Goal: Communication & Community: Answer question/provide support

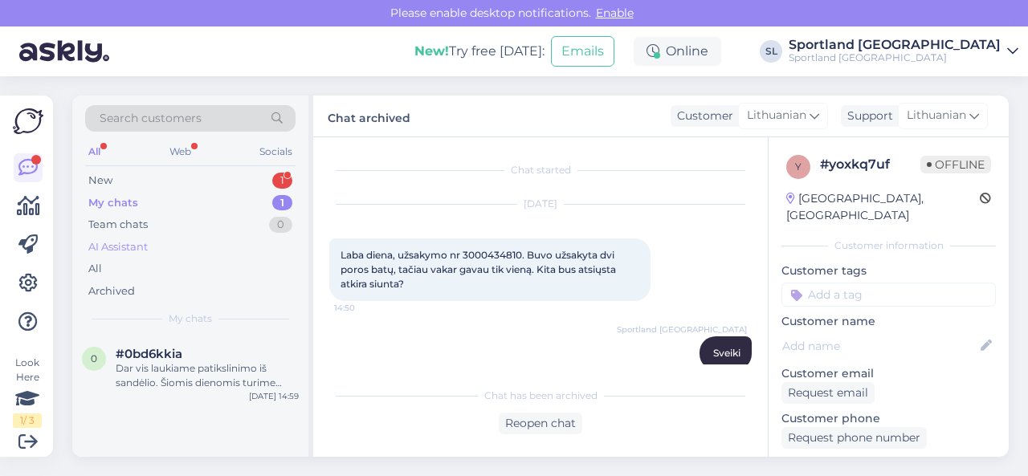
scroll to position [642, 0]
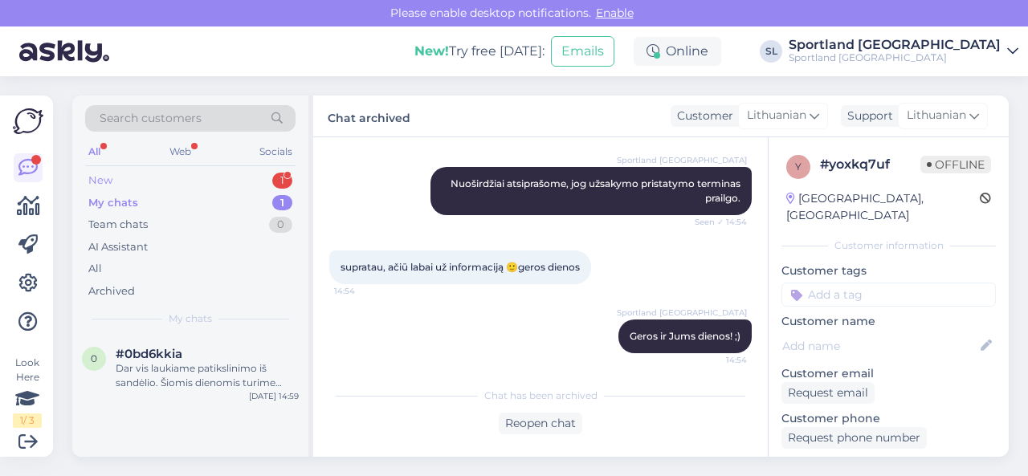
click at [182, 178] on div "New 1" at bounding box center [190, 181] width 210 height 22
click at [184, 356] on div "#vkrf4azy 1" at bounding box center [207, 354] width 183 height 14
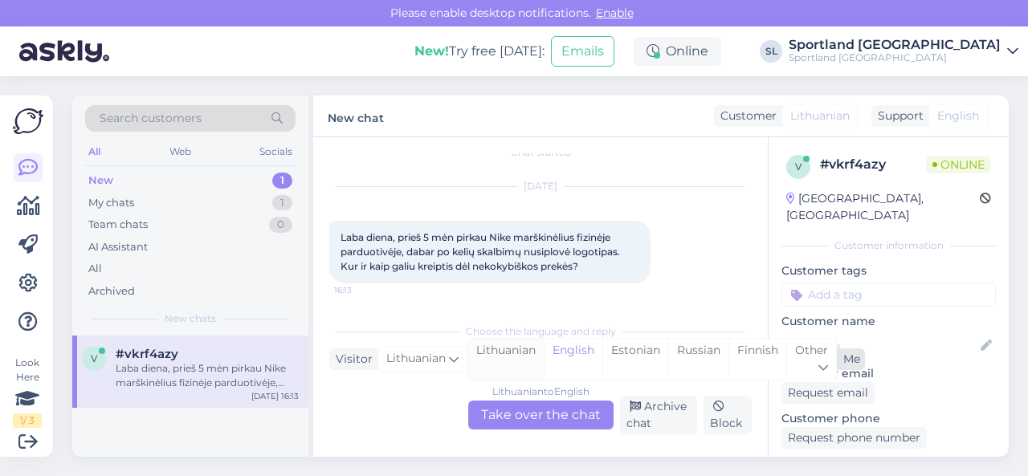
click at [506, 352] on div "Lithuanian" at bounding box center [506, 359] width 76 height 41
click at [511, 414] on div "Lithuanian to Lithuanian Take over the chat" at bounding box center [540, 415] width 145 height 29
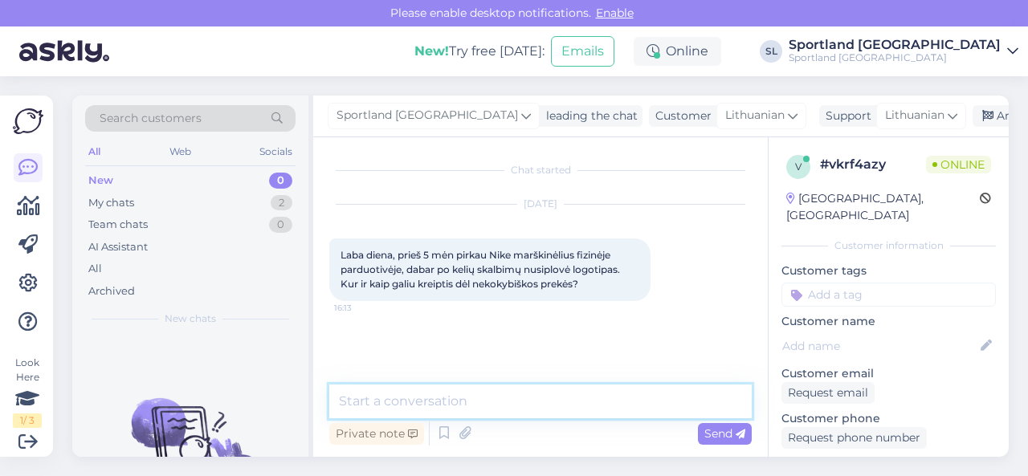
click at [475, 402] on textarea at bounding box center [540, 402] width 423 height 34
type textarea "Sveiki"
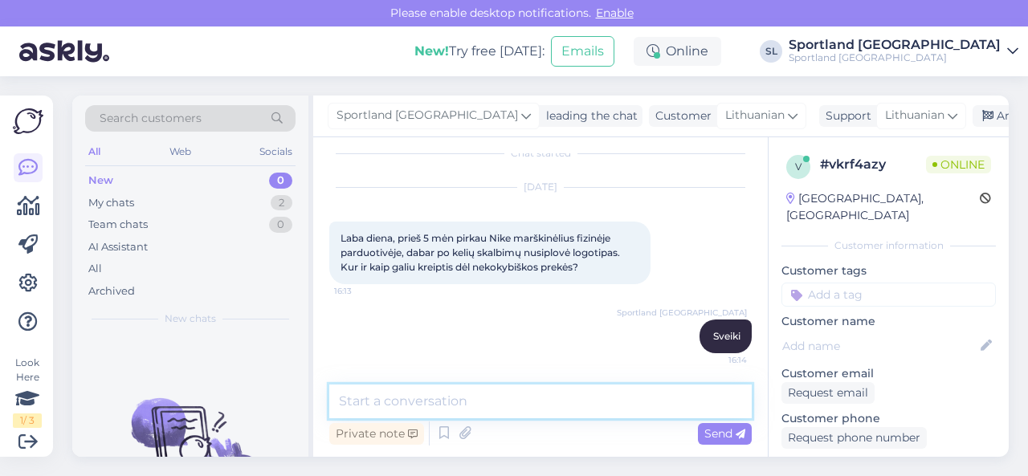
click at [476, 416] on textarea at bounding box center [540, 402] width 423 height 34
paste textarea "Jūs turite teisę pateikti prekę gamyklinio broko vertinimui, jeigu nėra praėję …"
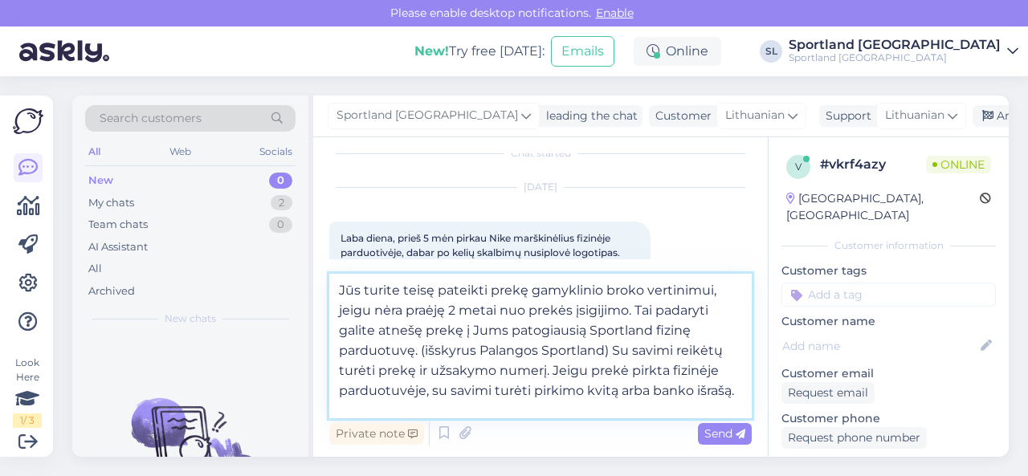
scroll to position [80, 0]
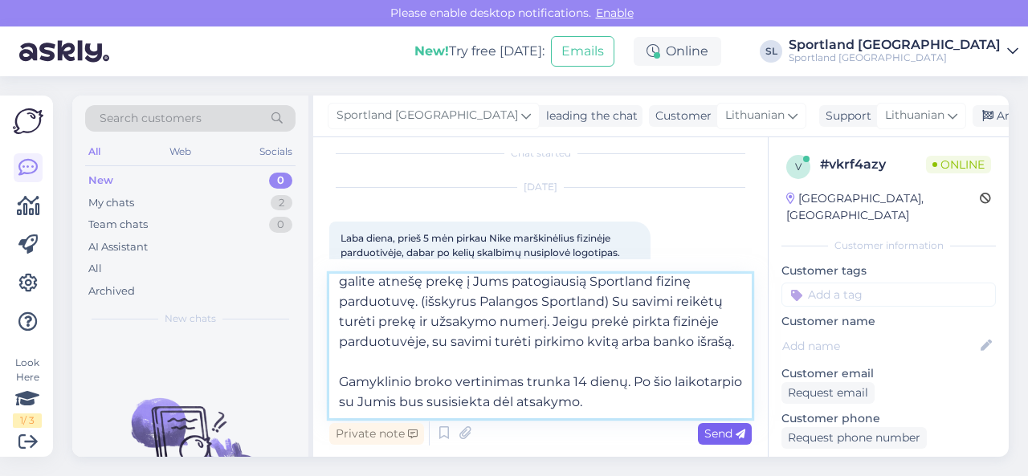
type textarea "Jūs turite teisę pateikti prekę gamyklinio broko vertinimui, jeigu nėra praėję …"
click at [708, 431] on span "Send" at bounding box center [725, 434] width 41 height 14
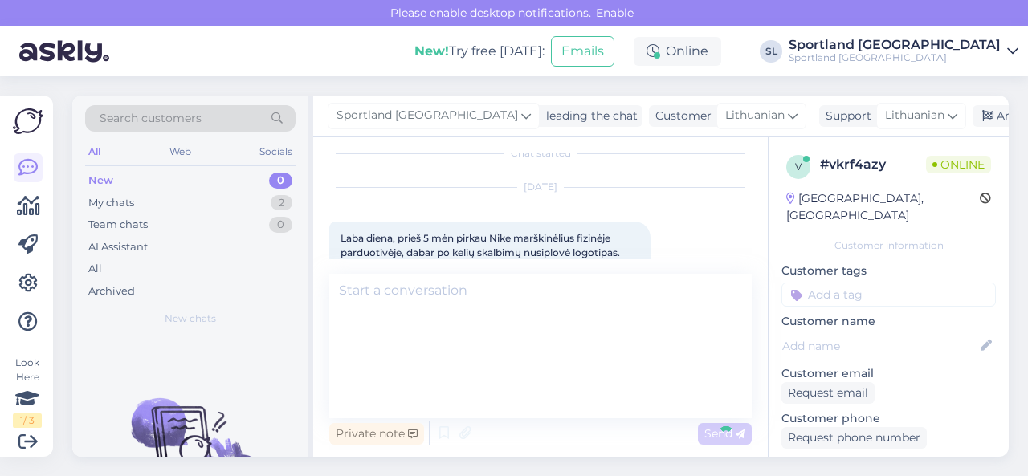
scroll to position [0, 0]
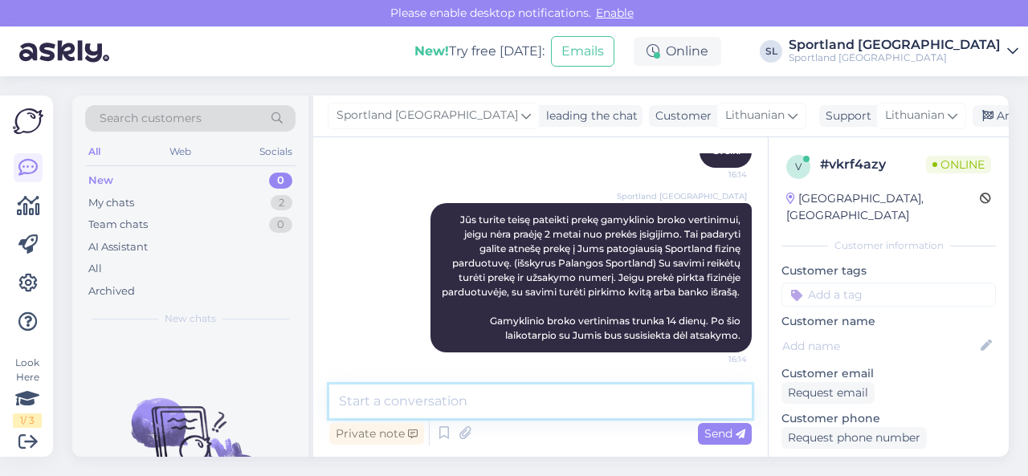
click at [603, 398] on textarea at bounding box center [540, 402] width 423 height 34
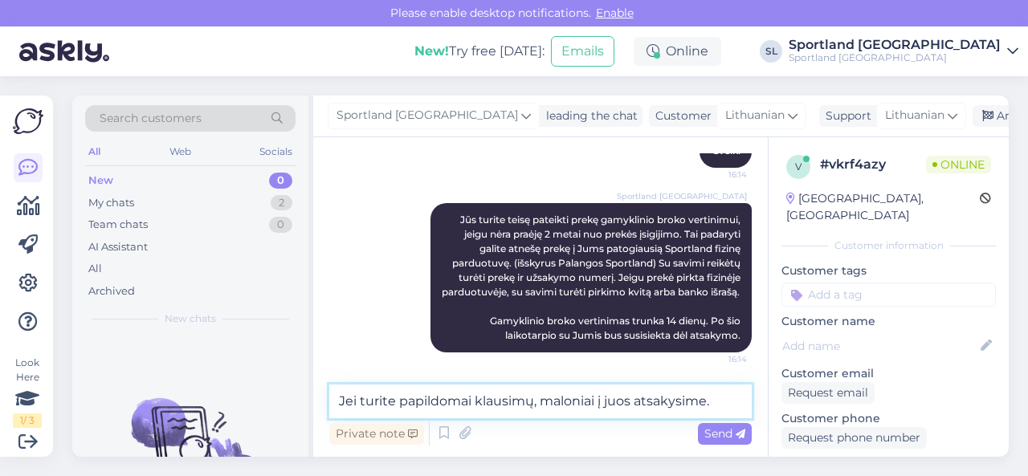
type textarea "Jei turite papildomai klausimų, maloniai į juos atsakysime."
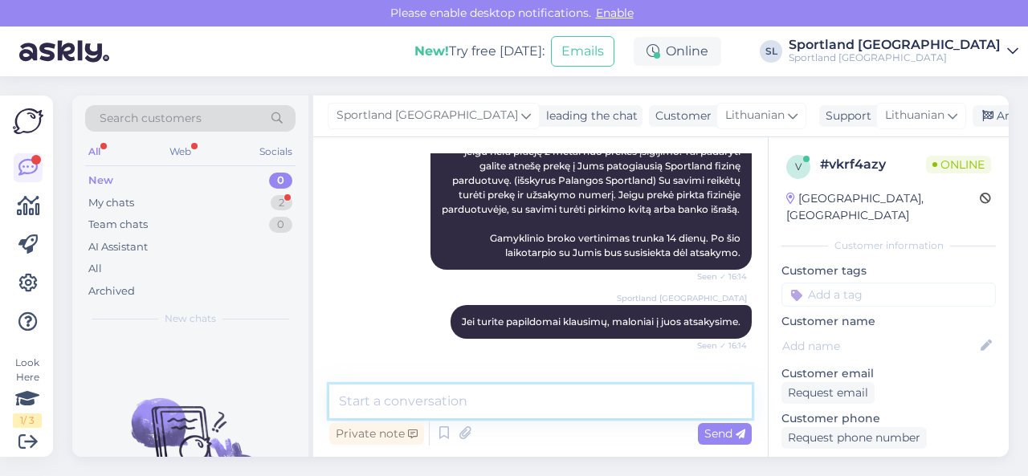
scroll to position [354, 0]
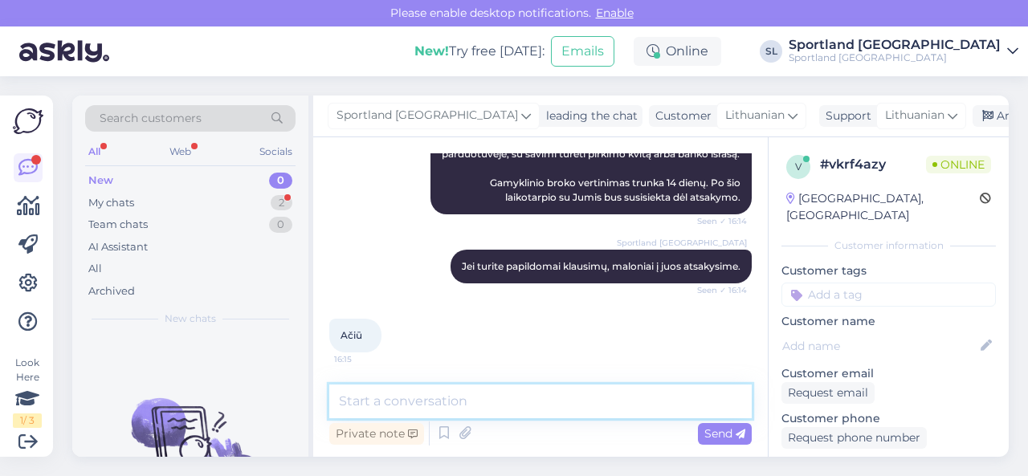
click at [468, 394] on textarea at bounding box center [540, 402] width 423 height 34
click at [537, 398] on textarea "geros dienos Jums" at bounding box center [540, 402] width 423 height 34
type textarea "geros dienos Jums ;)"
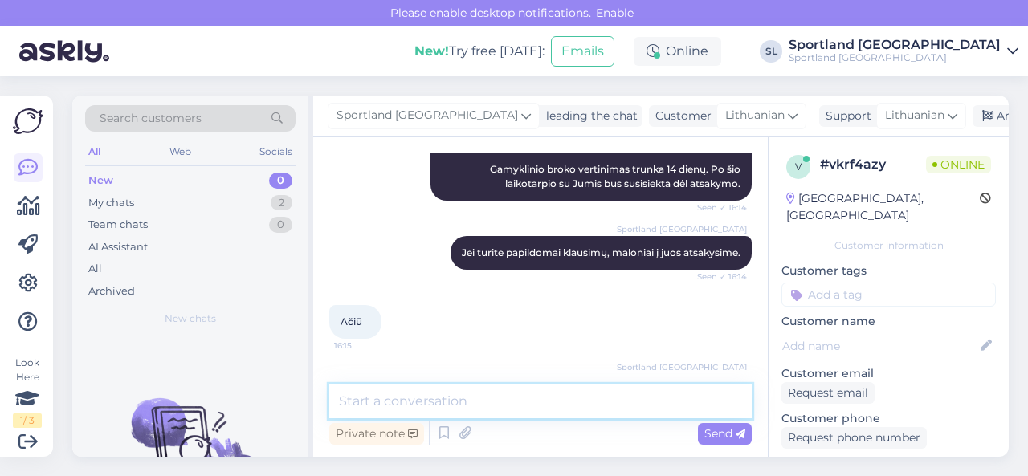
scroll to position [423, 0]
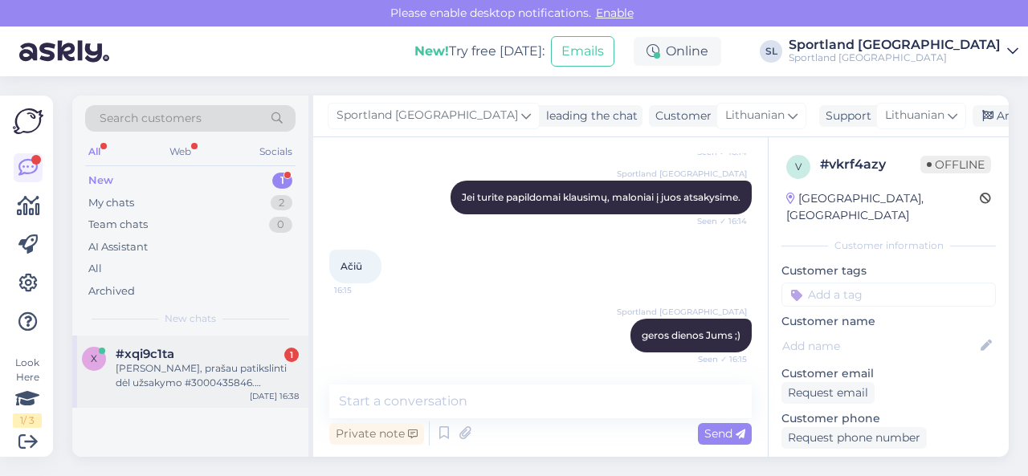
click at [212, 366] on div "[PERSON_NAME], prašau patikslinti dėl užsakymo #3000435846. Numatoma pristatymo…" at bounding box center [207, 376] width 183 height 29
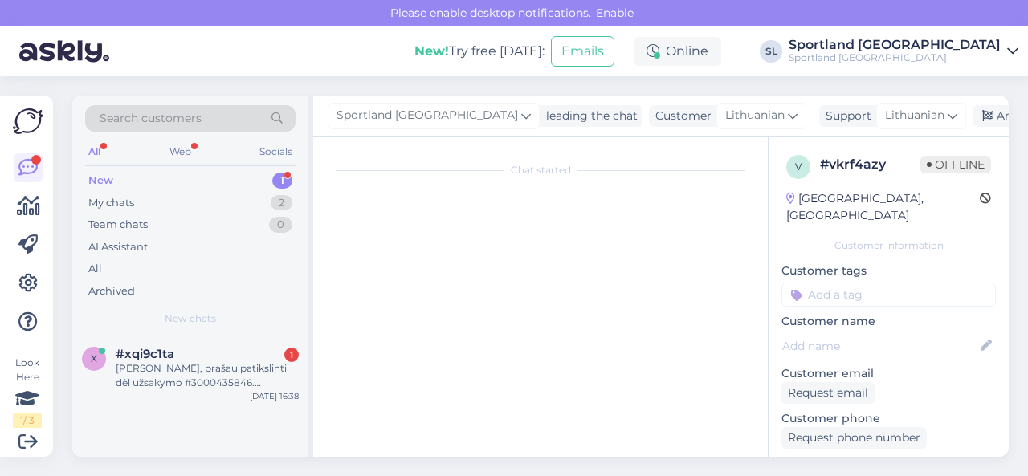
scroll to position [3, 0]
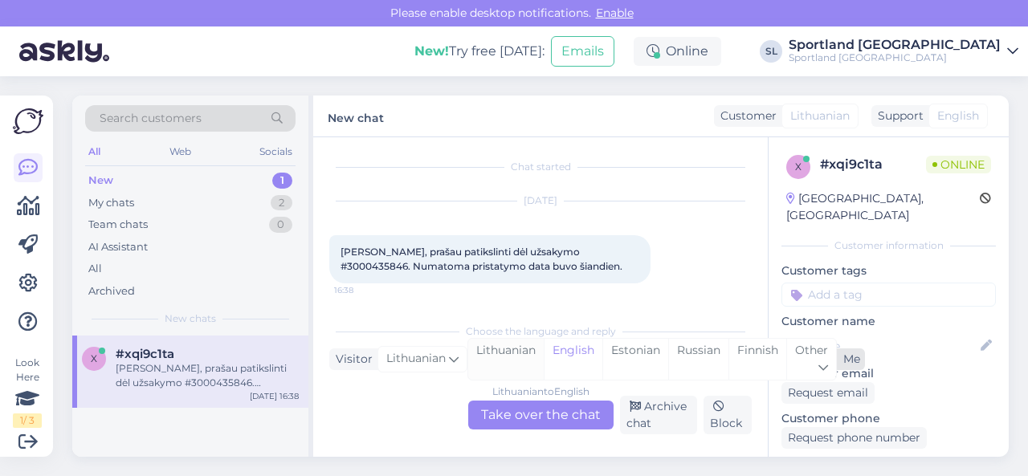
click at [496, 352] on div "Lithuanian" at bounding box center [506, 359] width 76 height 41
click at [506, 416] on div "Lithuanian to Lithuanian Take over the chat" at bounding box center [540, 415] width 145 height 29
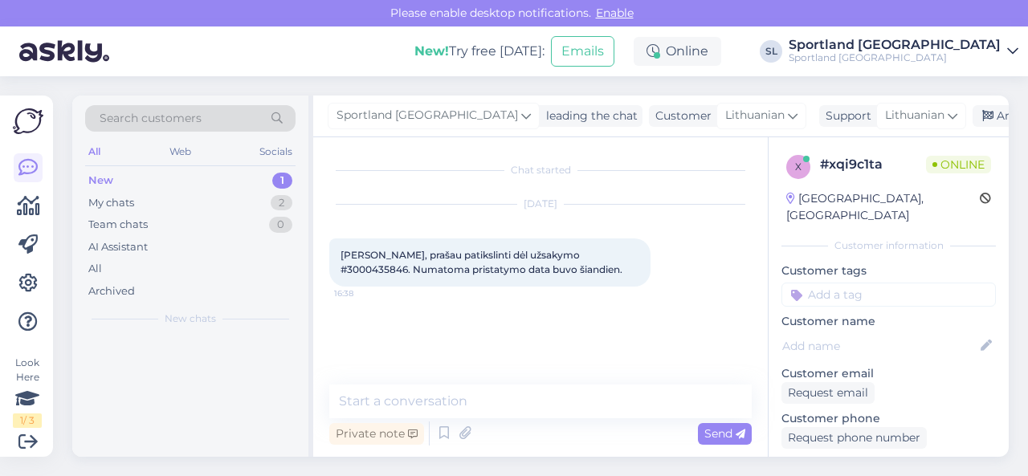
scroll to position [0, 0]
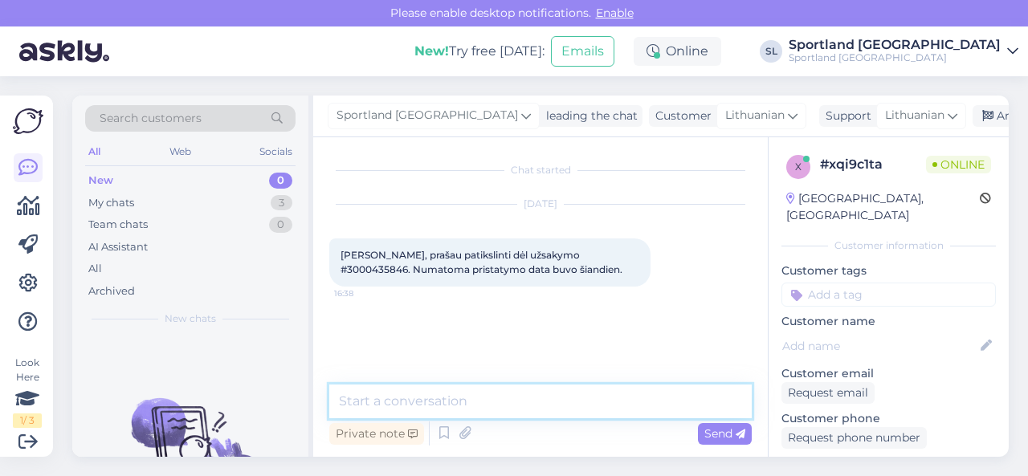
click at [440, 392] on textarea at bounding box center [540, 402] width 423 height 34
type textarea "Sveiki"
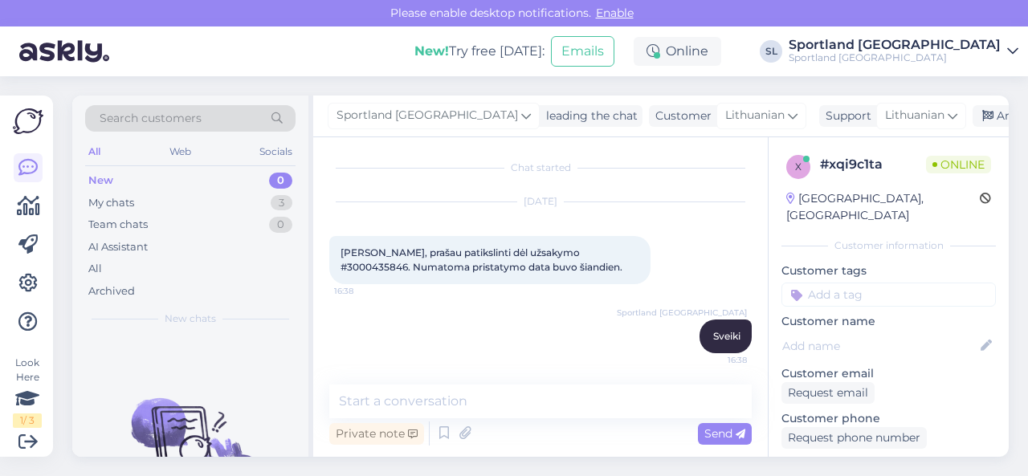
click at [561, 253] on span "[PERSON_NAME], prašau patikslinti dėl užsakymo #3000435846. Numatoma pristatymo…" at bounding box center [482, 260] width 282 height 27
copy span "3000435846"
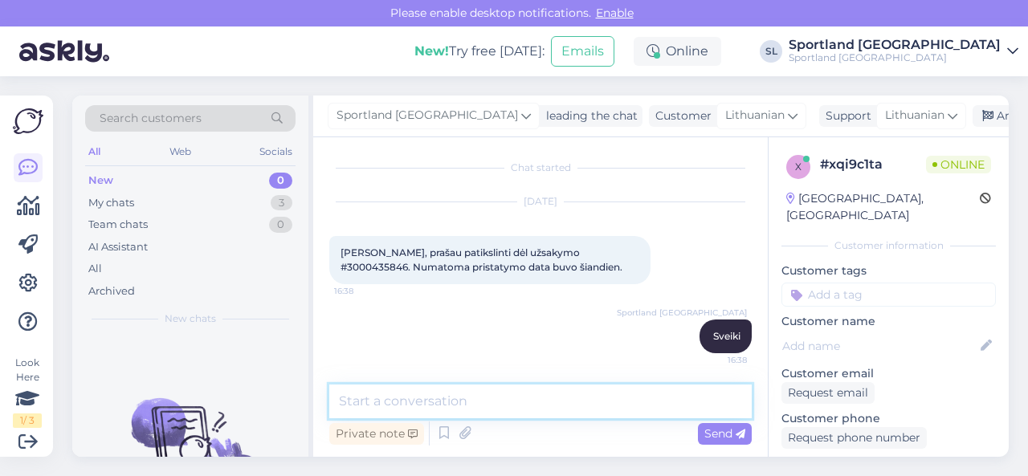
click at [440, 402] on textarea at bounding box center [540, 402] width 423 height 34
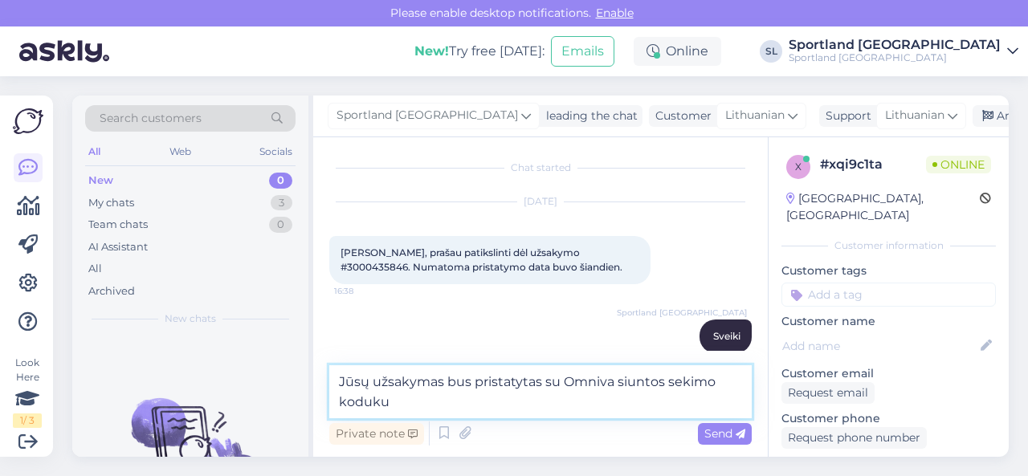
paste textarea "CC833112148EE"
type textarea "Jūsų užsakymas bus pristatytas su Omniva siuntos sekimo koduku CC833112148EE"
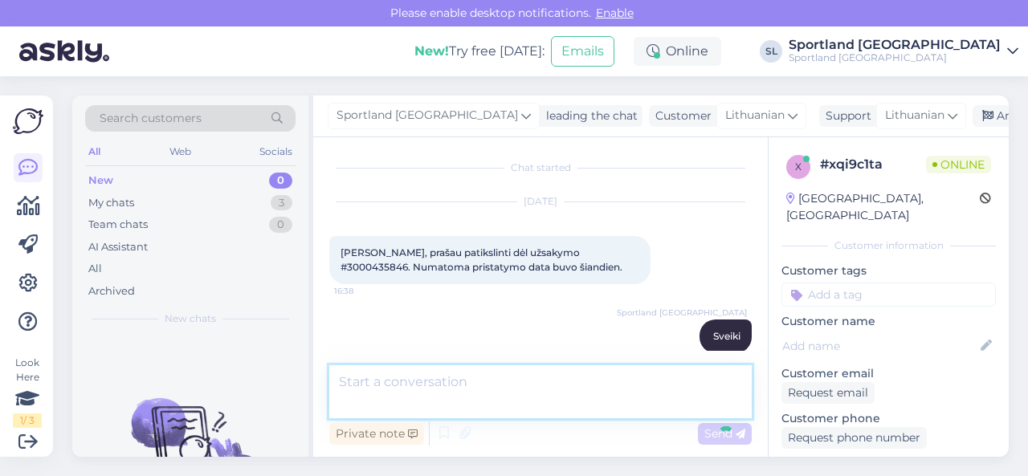
scroll to position [86, 0]
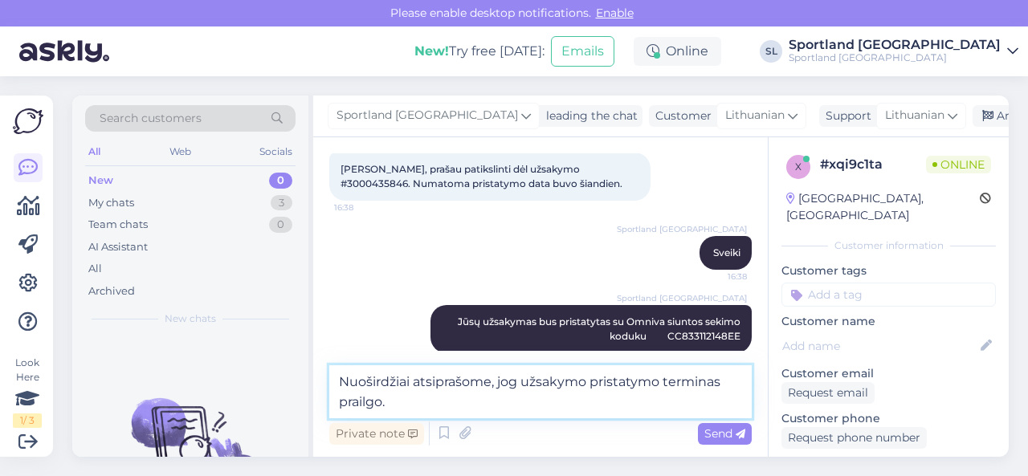
type textarea "Nuoširdžiai atsiprašome, jog užsakymo pristatymo terminas prailgo."
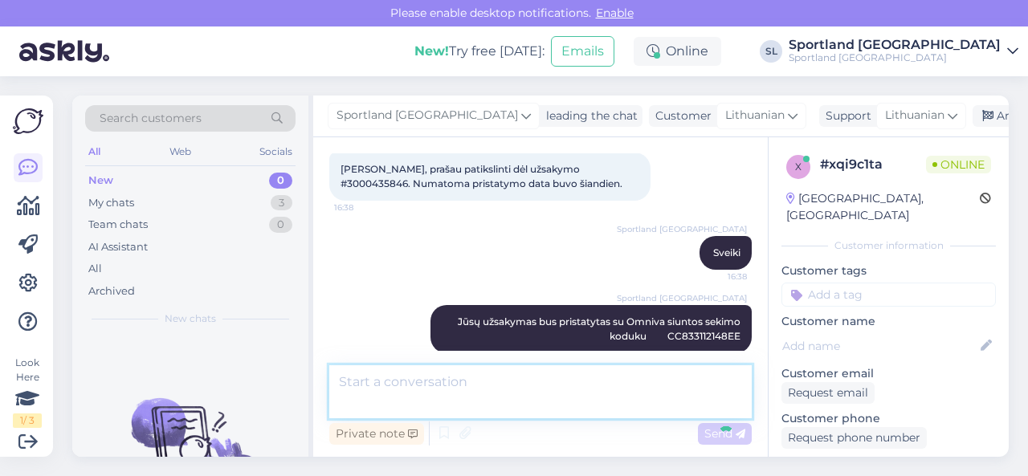
scroll to position [170, 0]
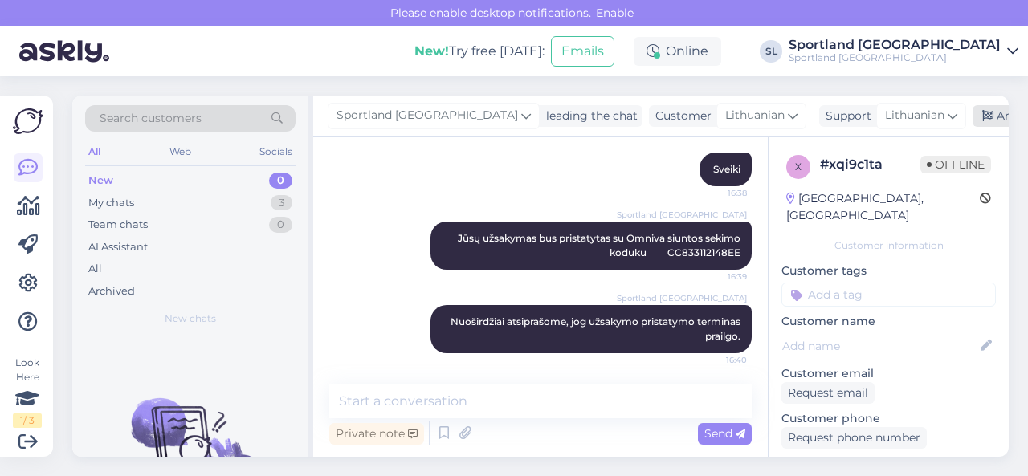
click at [973, 114] on div "Archive chat" at bounding box center [1023, 116] width 101 height 22
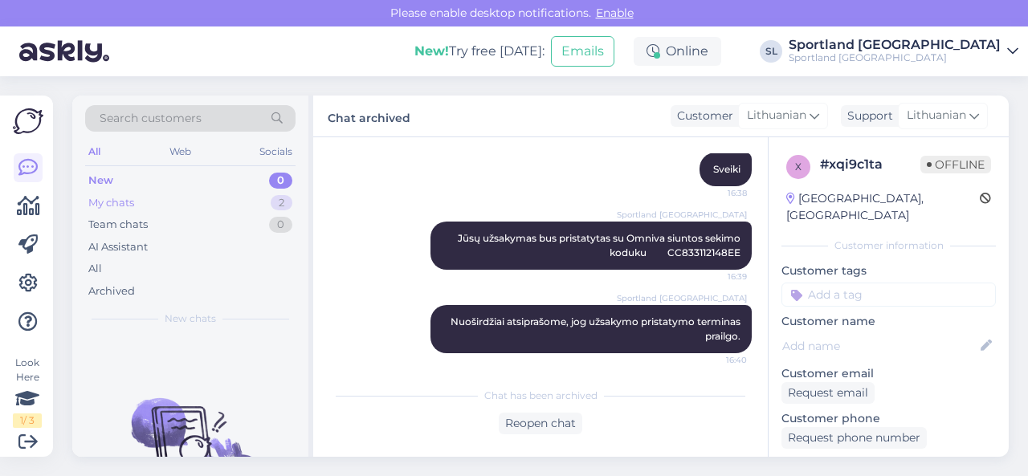
click at [191, 203] on div "My chats 2" at bounding box center [190, 203] width 210 height 22
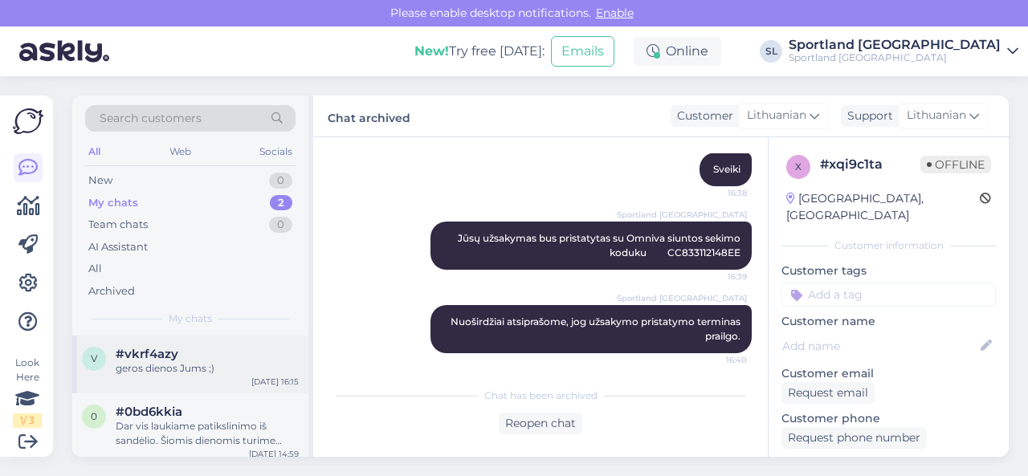
click at [190, 362] on div "geros dienos Jums ;)" at bounding box center [207, 369] width 183 height 14
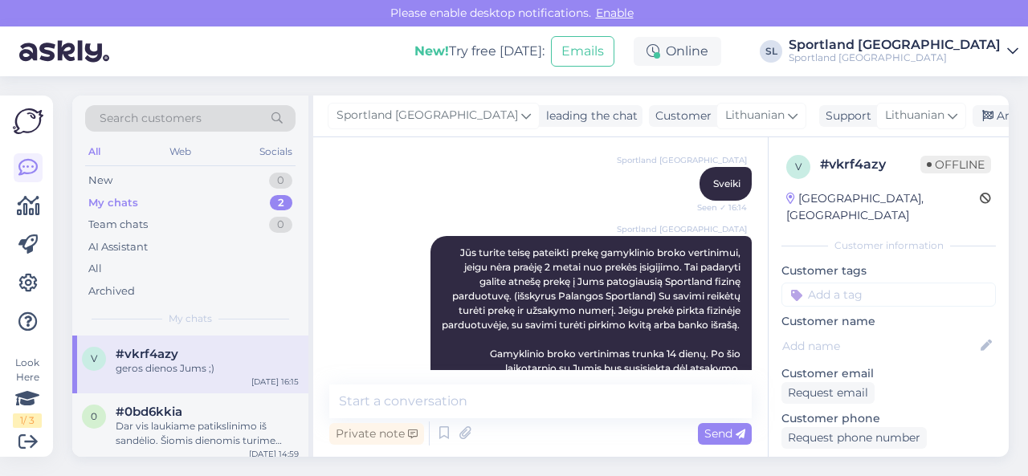
scroll to position [423, 0]
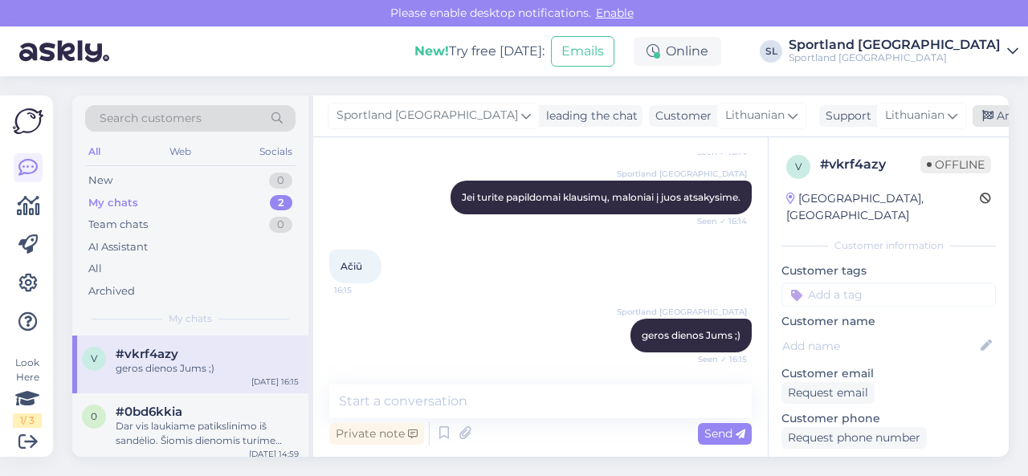
click at [976, 116] on div "Archive chat" at bounding box center [1023, 116] width 101 height 22
